Goal: Transaction & Acquisition: Purchase product/service

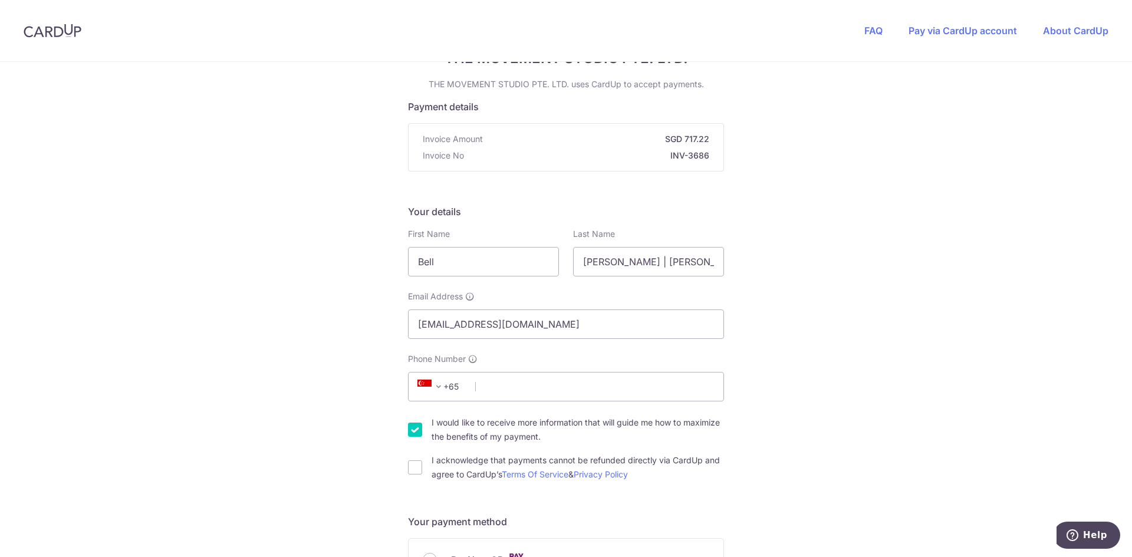
scroll to position [118, 0]
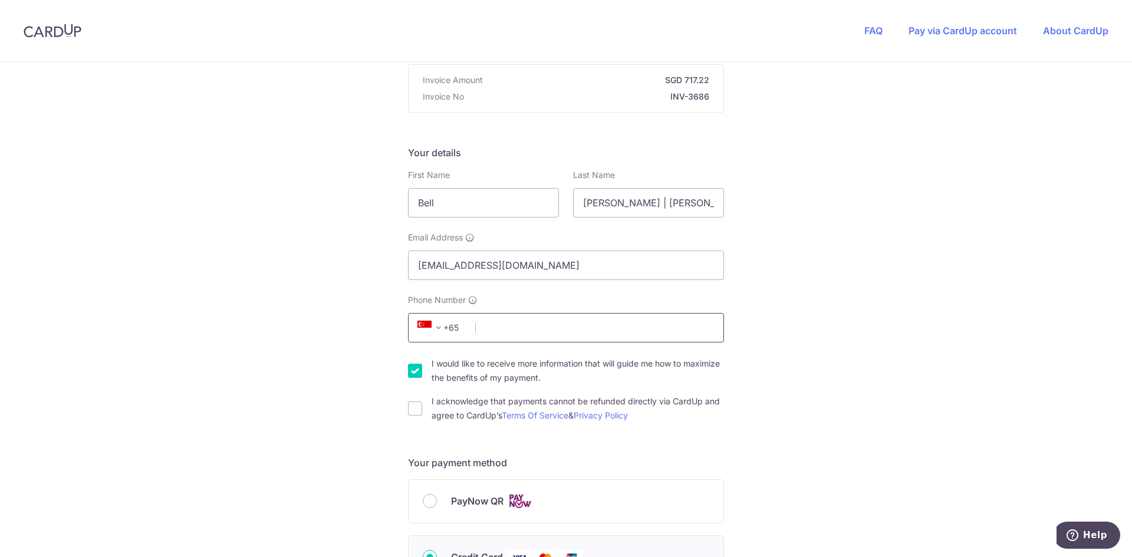
click at [565, 326] on input "Phone Number" at bounding box center [566, 327] width 316 height 29
type input "93225858"
click at [288, 386] on div "You are paying THE MOVEMENT STUDIO PTE. LTD. THE MOVEMENT STUDIO PTE. LTD. uses…" at bounding box center [566, 519] width 1132 height 1150
click at [408, 368] on input "I would like to receive more information that will guide me how to maximize the…" at bounding box center [415, 371] width 14 height 14
checkbox input "false"
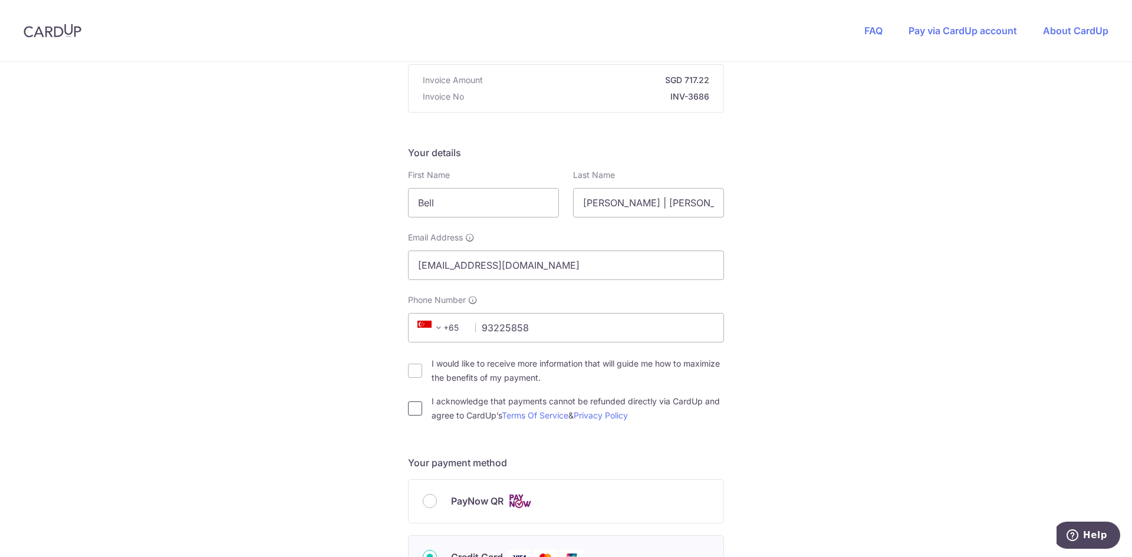
click at [408, 405] on input "I acknowledge that payments cannot be refunded directly via CardUp and agree to…" at bounding box center [415, 408] width 14 height 14
checkbox input "true"
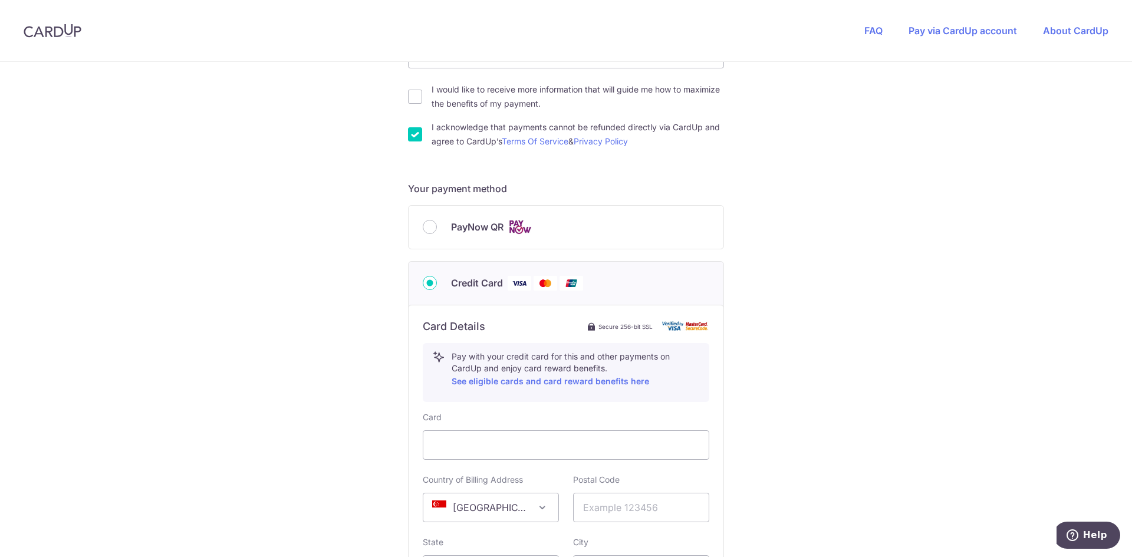
scroll to position [471, 0]
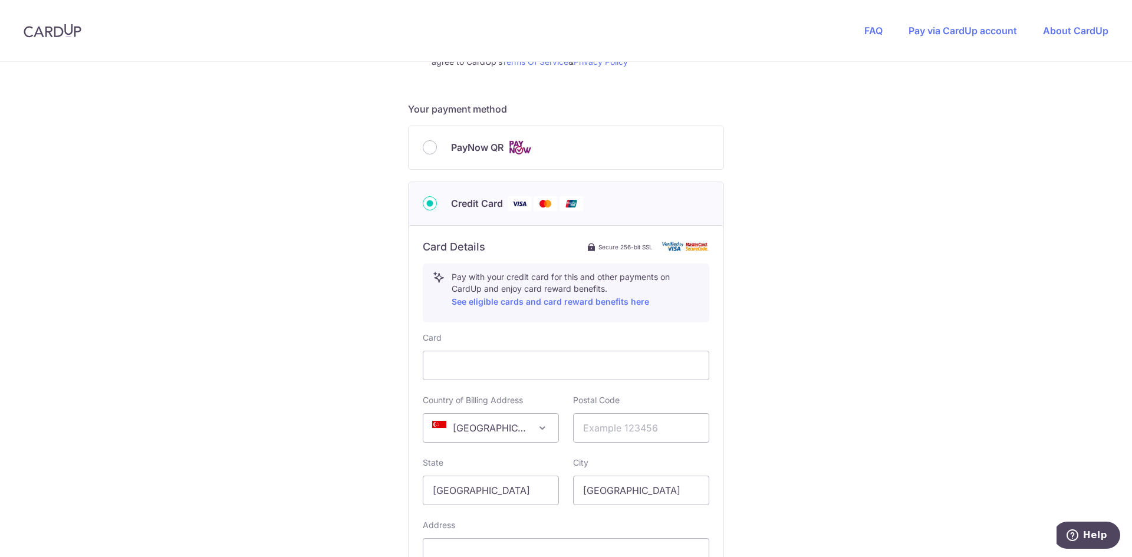
click at [375, 381] on div "You are paying THE MOVEMENT STUDIO PTE. LTD. THE MOVEMENT STUDIO PTE. LTD. uses…" at bounding box center [566, 165] width 1132 height 1150
click at [651, 438] on input "text" at bounding box center [641, 427] width 136 height 29
click at [636, 428] on input "text" at bounding box center [641, 427] width 136 height 29
type input "080016"
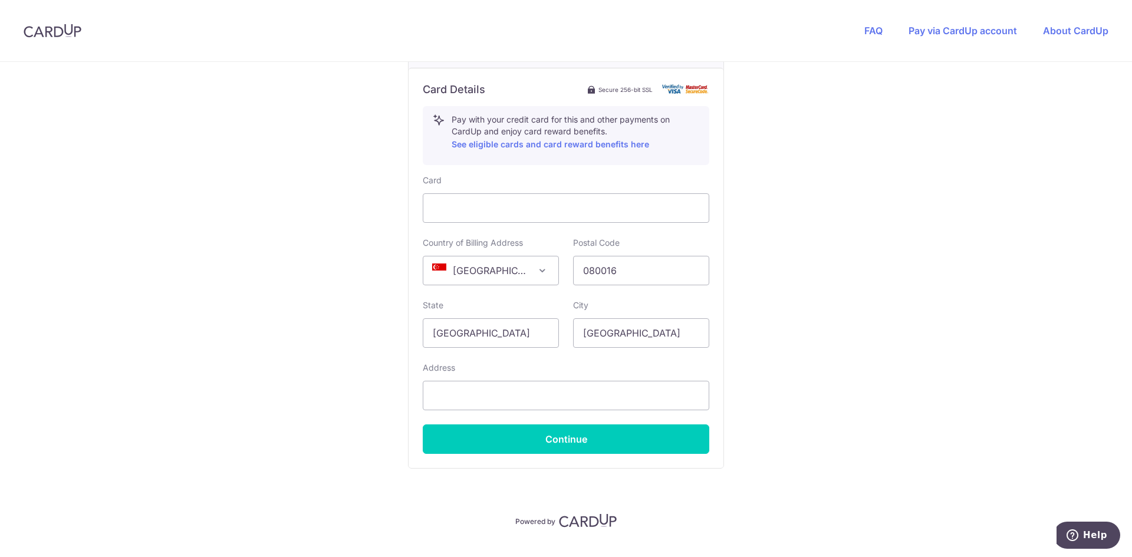
scroll to position [648, 0]
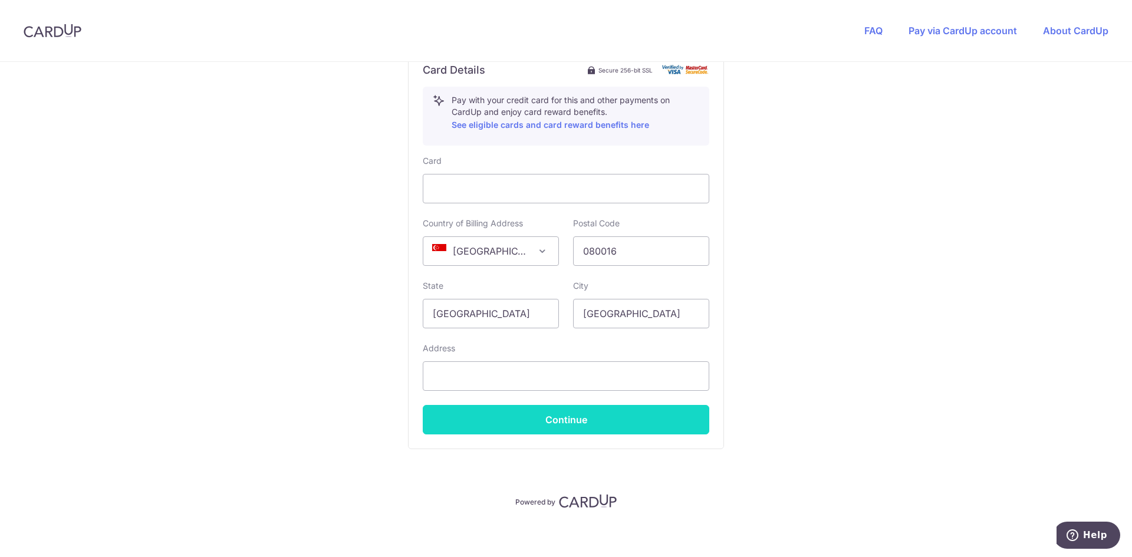
click at [625, 424] on button "Continue" at bounding box center [566, 419] width 286 height 29
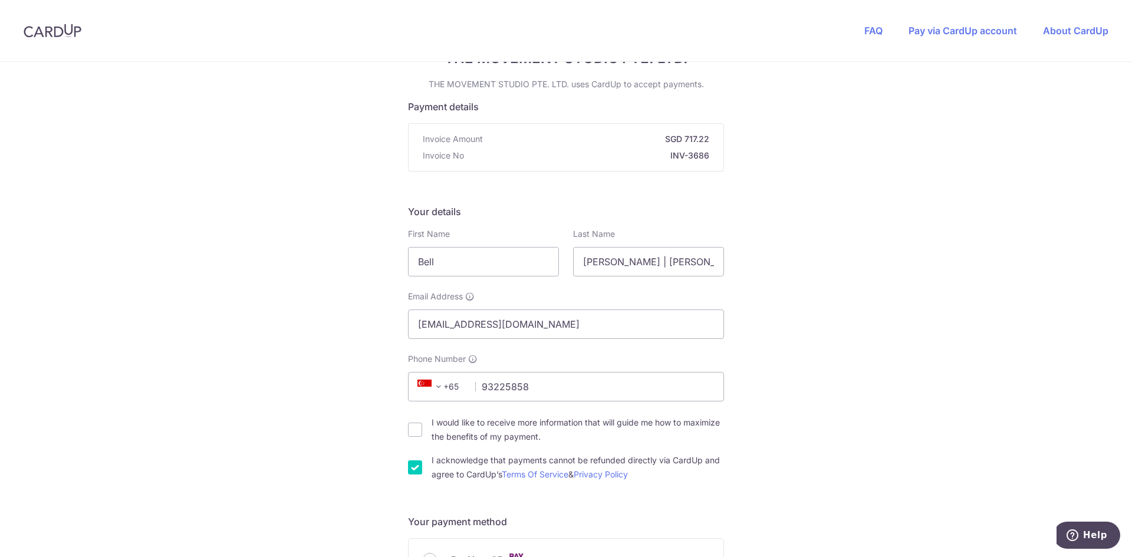
scroll to position [0, 0]
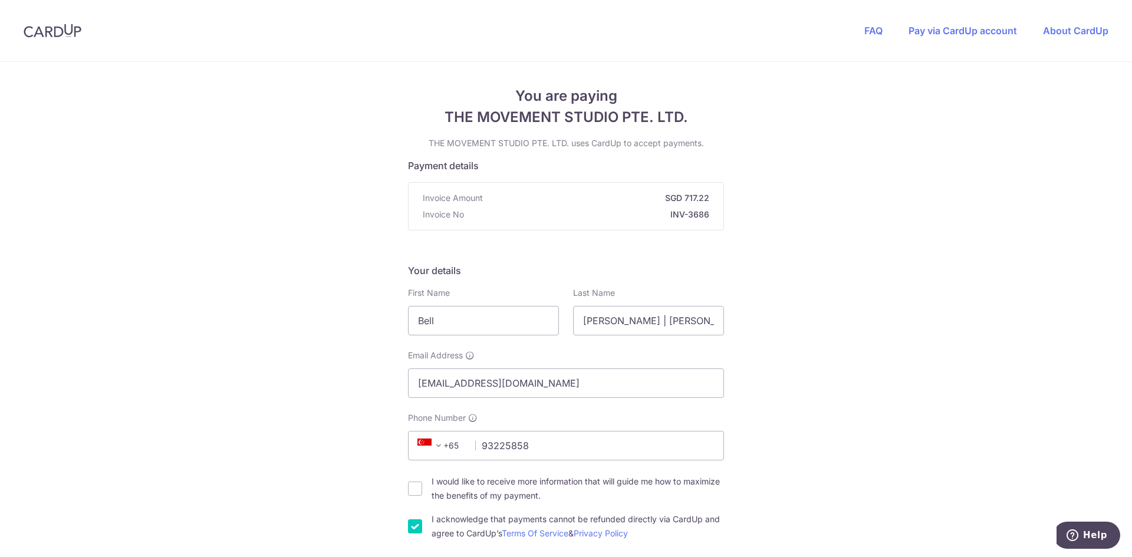
click at [692, 202] on strong "SGD 717.22" at bounding box center [598, 198] width 222 height 12
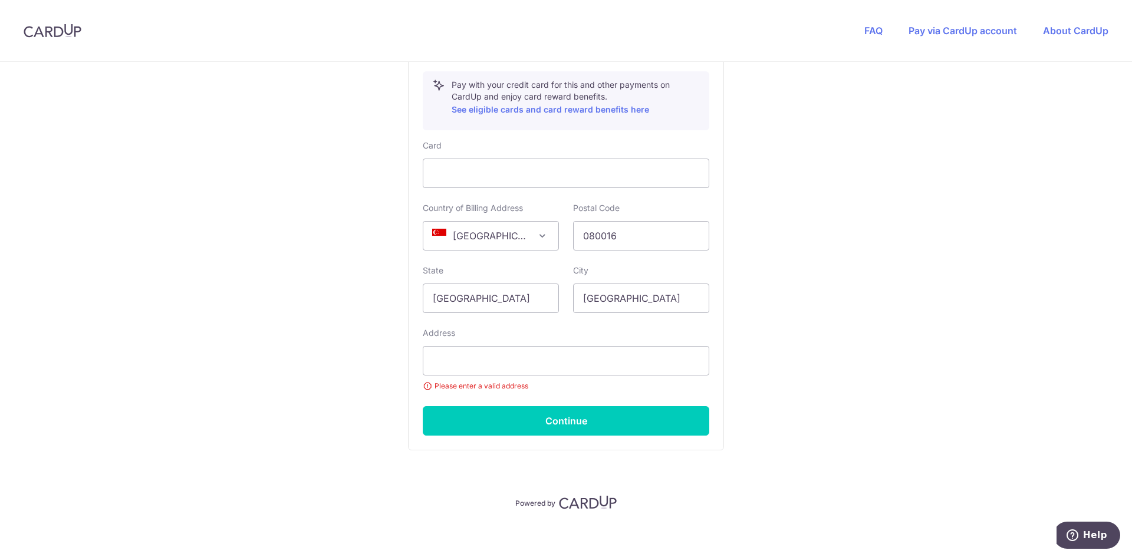
scroll to position [671, 0]
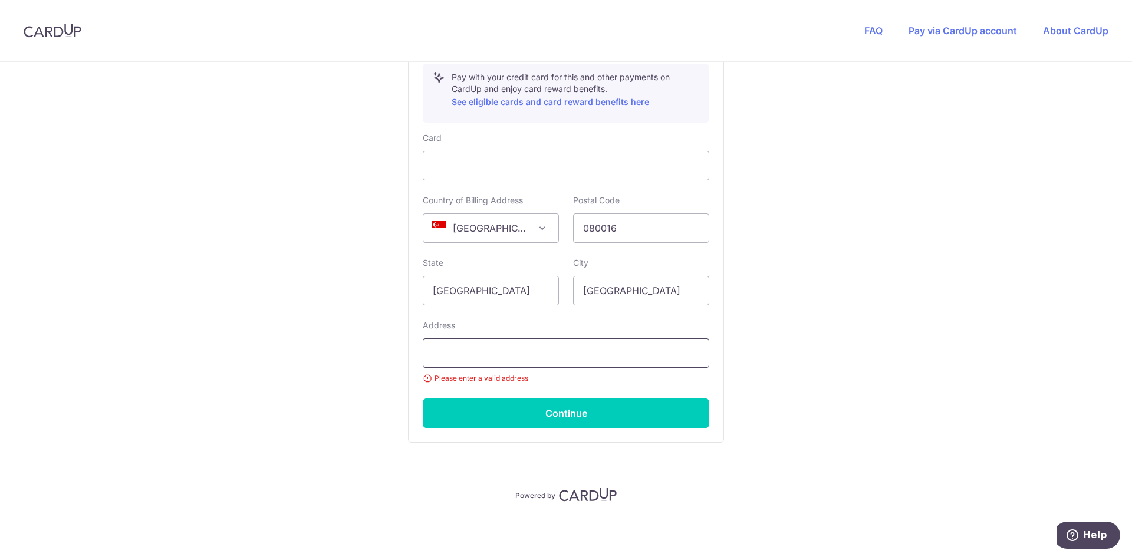
click at [481, 365] on input "text" at bounding box center [566, 352] width 286 height 29
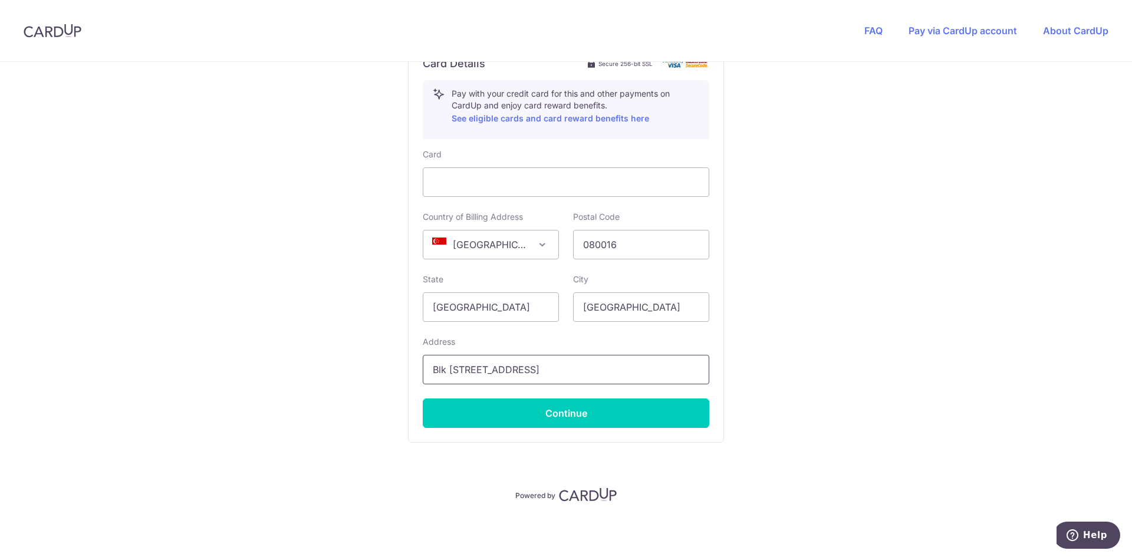
scroll to position [655, 0]
click at [601, 358] on input "Blk [STREET_ADDRESS]" at bounding box center [566, 369] width 286 height 29
type input "Blk [STREET_ADDRESS]"
click at [564, 418] on button "Continue" at bounding box center [566, 412] width 286 height 29
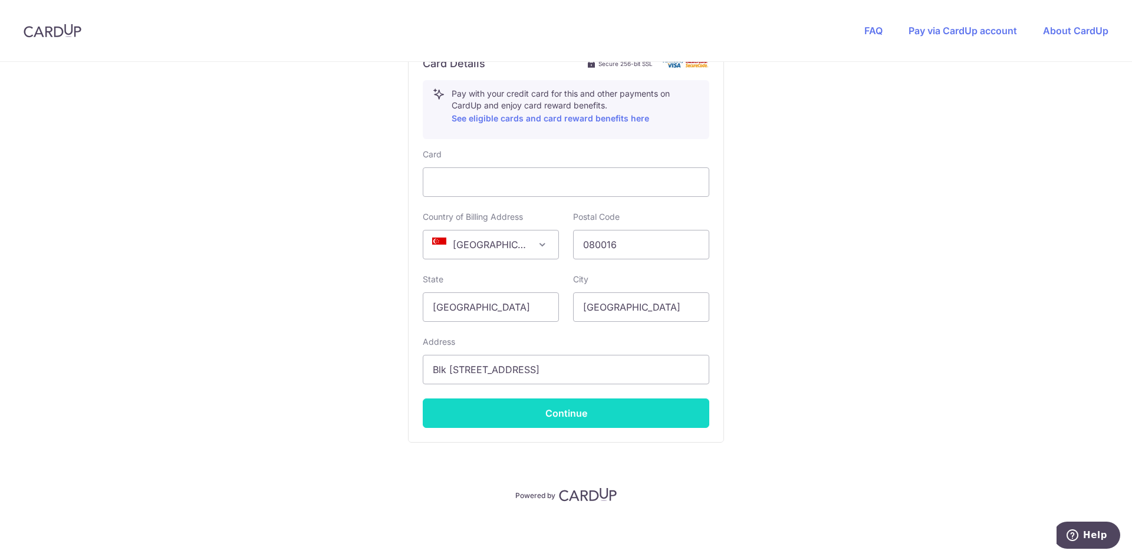
type input "**** 2709"
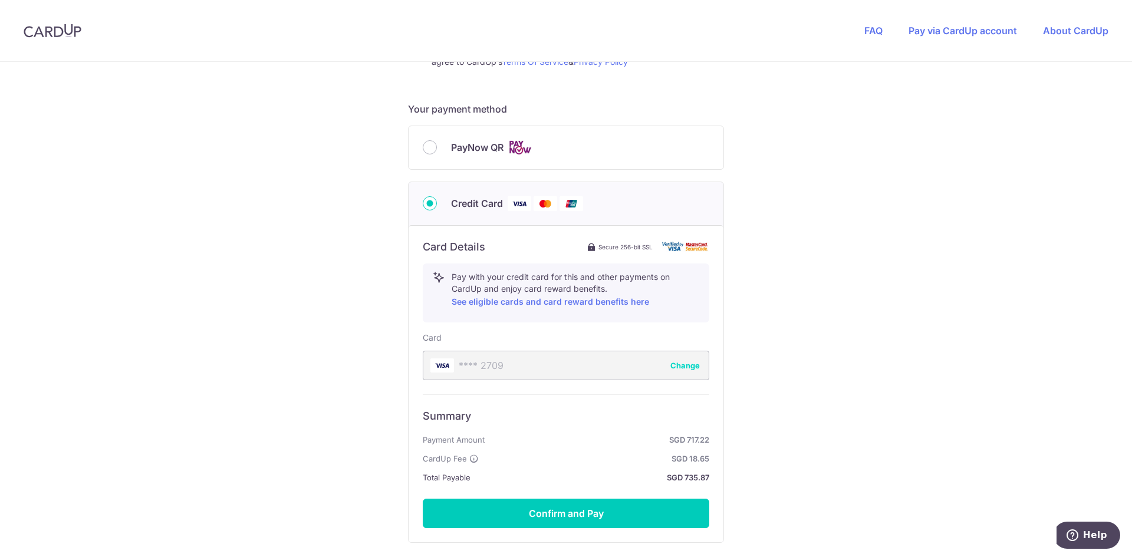
scroll to position [492, 0]
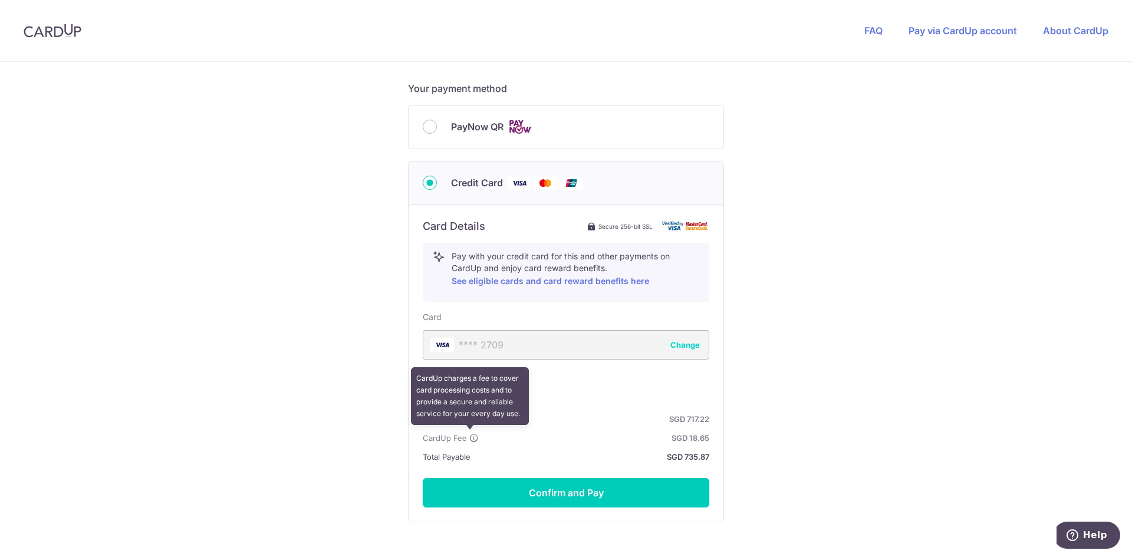
click at [469, 438] on icon at bounding box center [473, 437] width 9 height 9
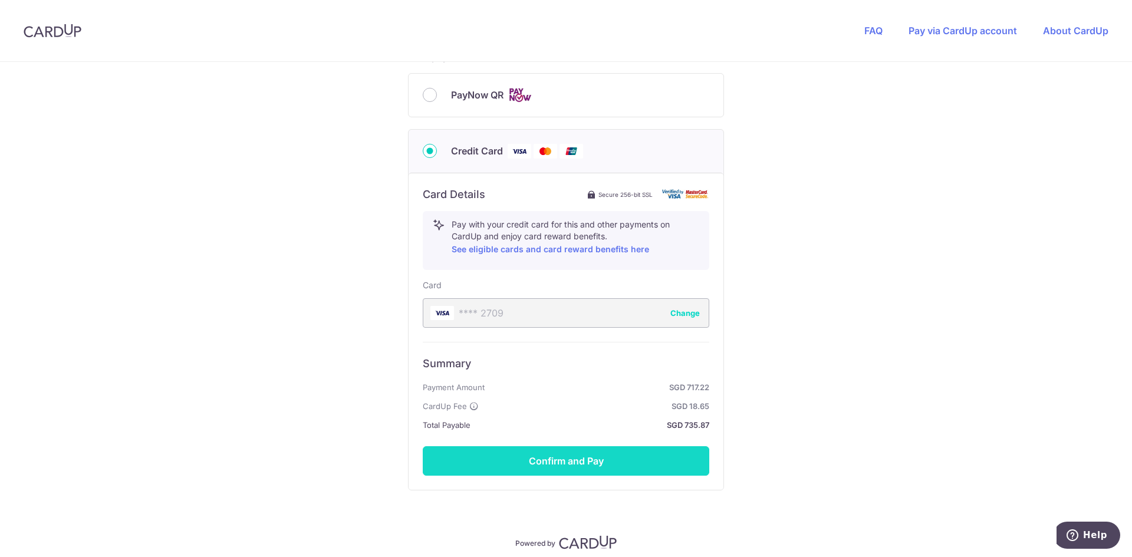
scroll to position [551, 0]
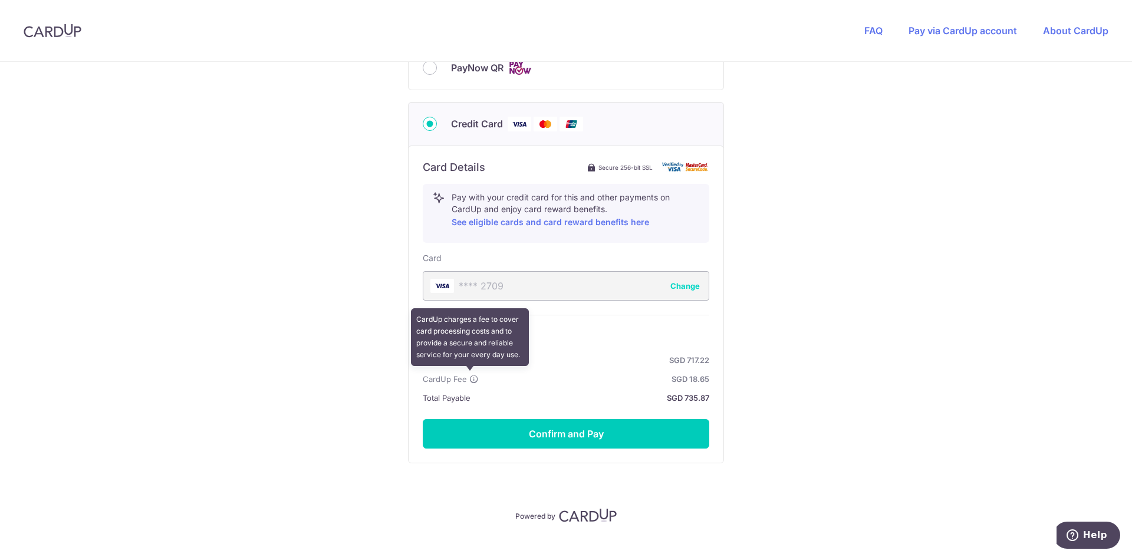
click at [469, 374] on icon at bounding box center [473, 378] width 9 height 9
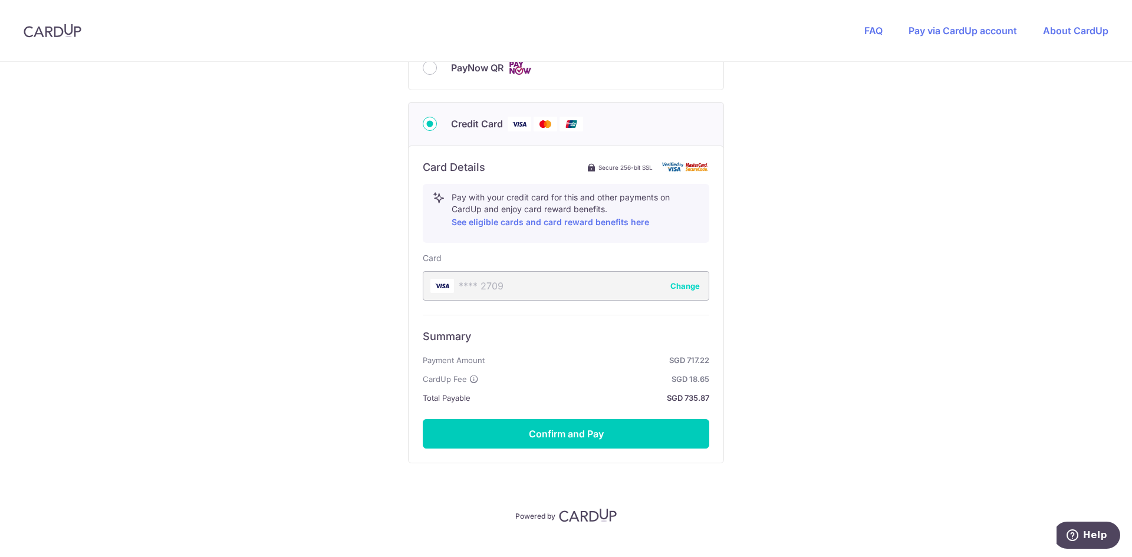
click at [853, 338] on div "You are paying THE MOVEMENT STUDIO PTE. LTD. THE MOVEMENT STUDIO PTE. LTD. uses…" at bounding box center [566, 44] width 1132 height 1067
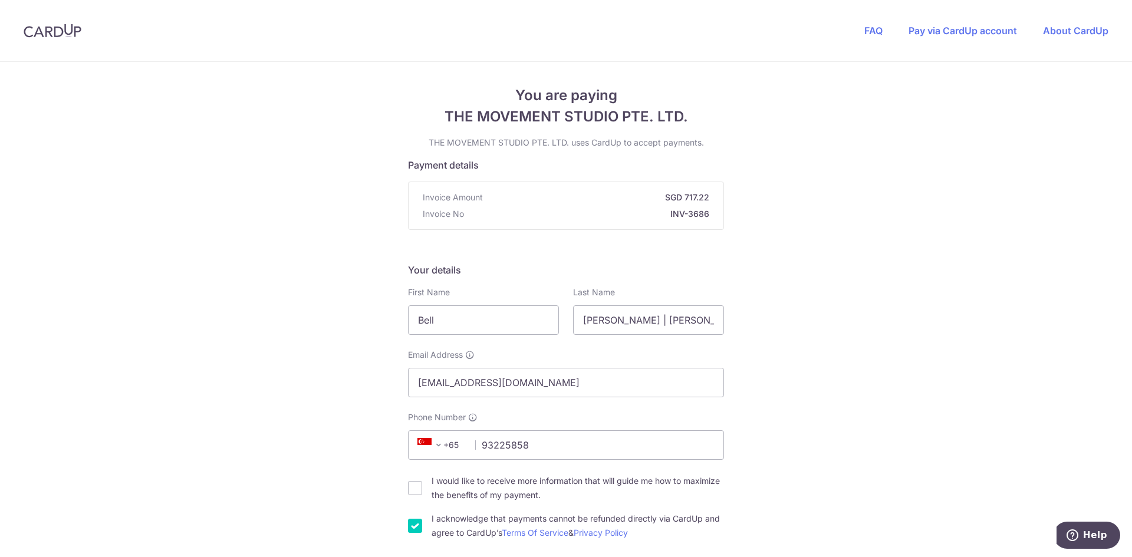
scroll to position [0, 0]
